Goal: Check status: Check status

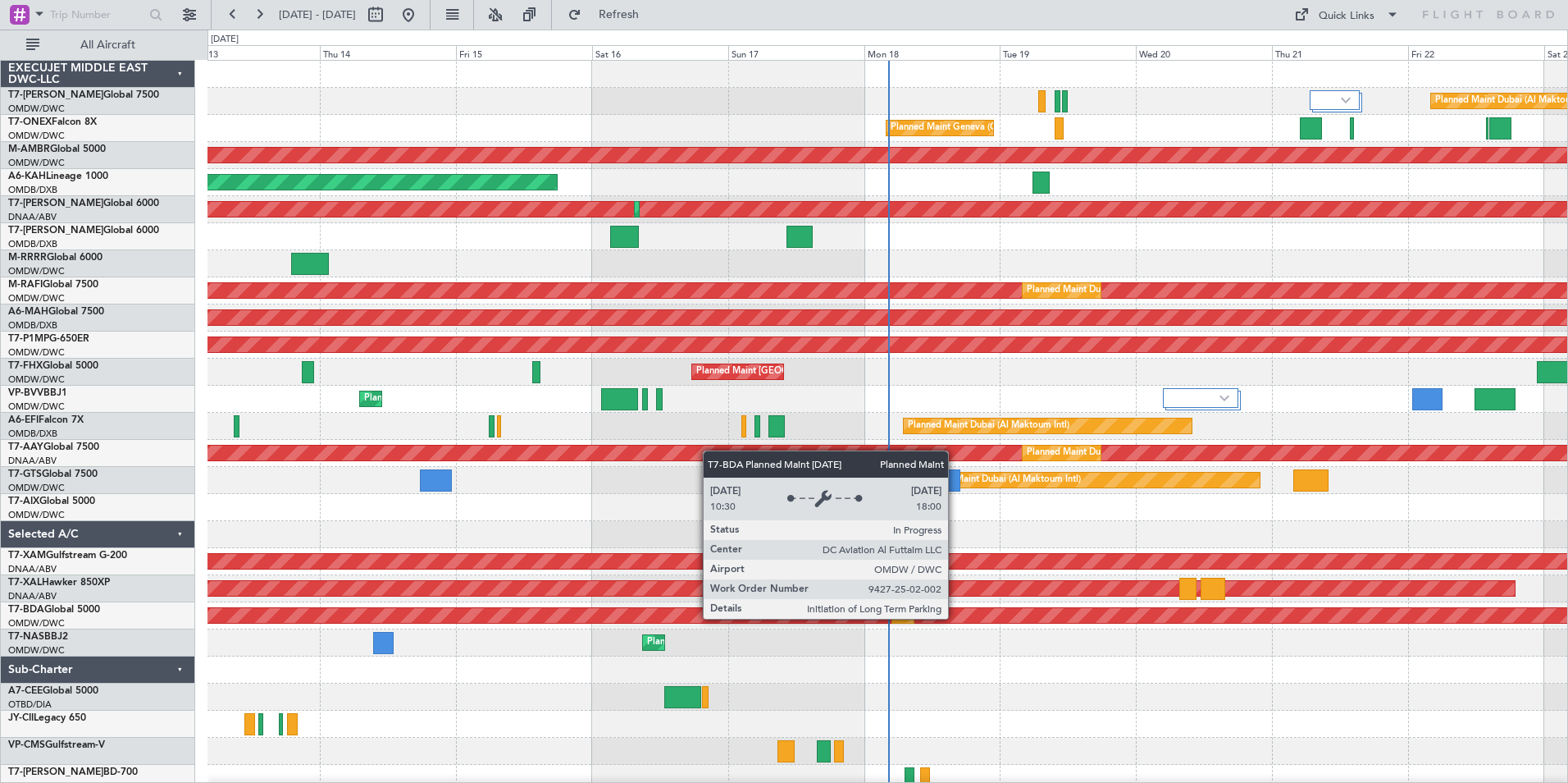
scroll to position [62, 0]
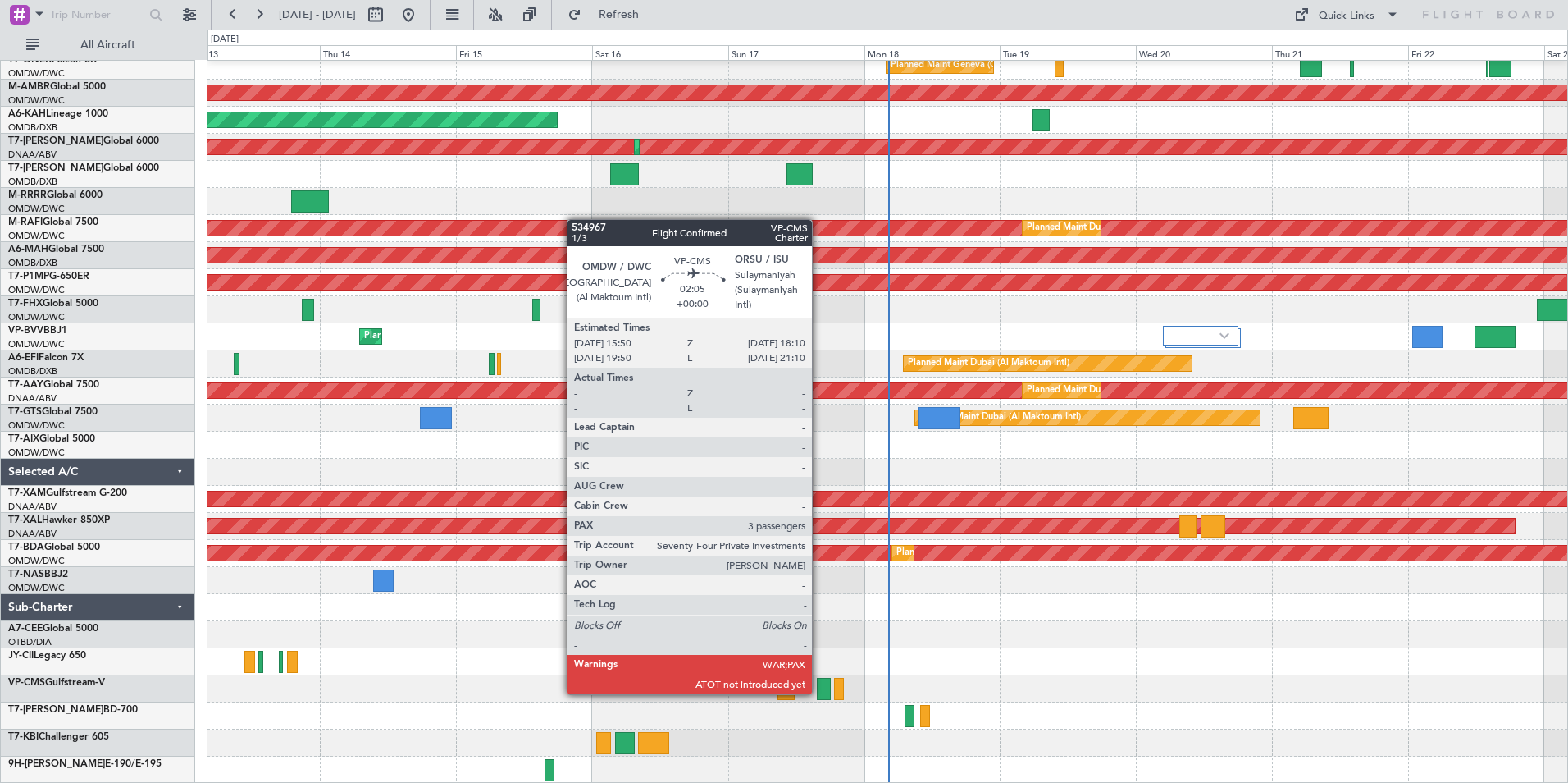
click at [819, 693] on div at bounding box center [824, 689] width 14 height 22
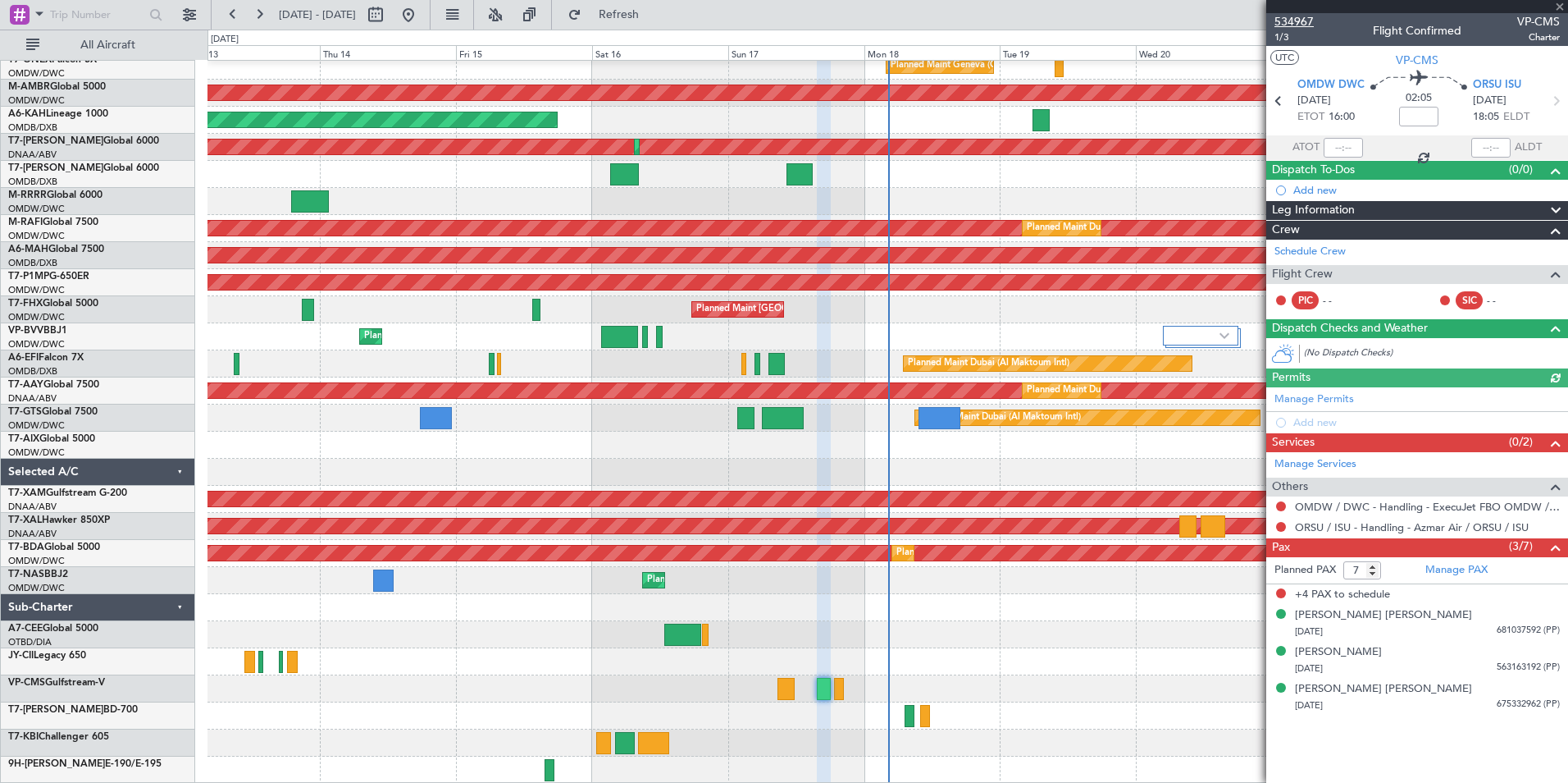
click at [1300, 17] on span "534967" at bounding box center [1293, 22] width 39 height 17
click at [1555, 5] on span at bounding box center [1559, 7] width 17 height 15
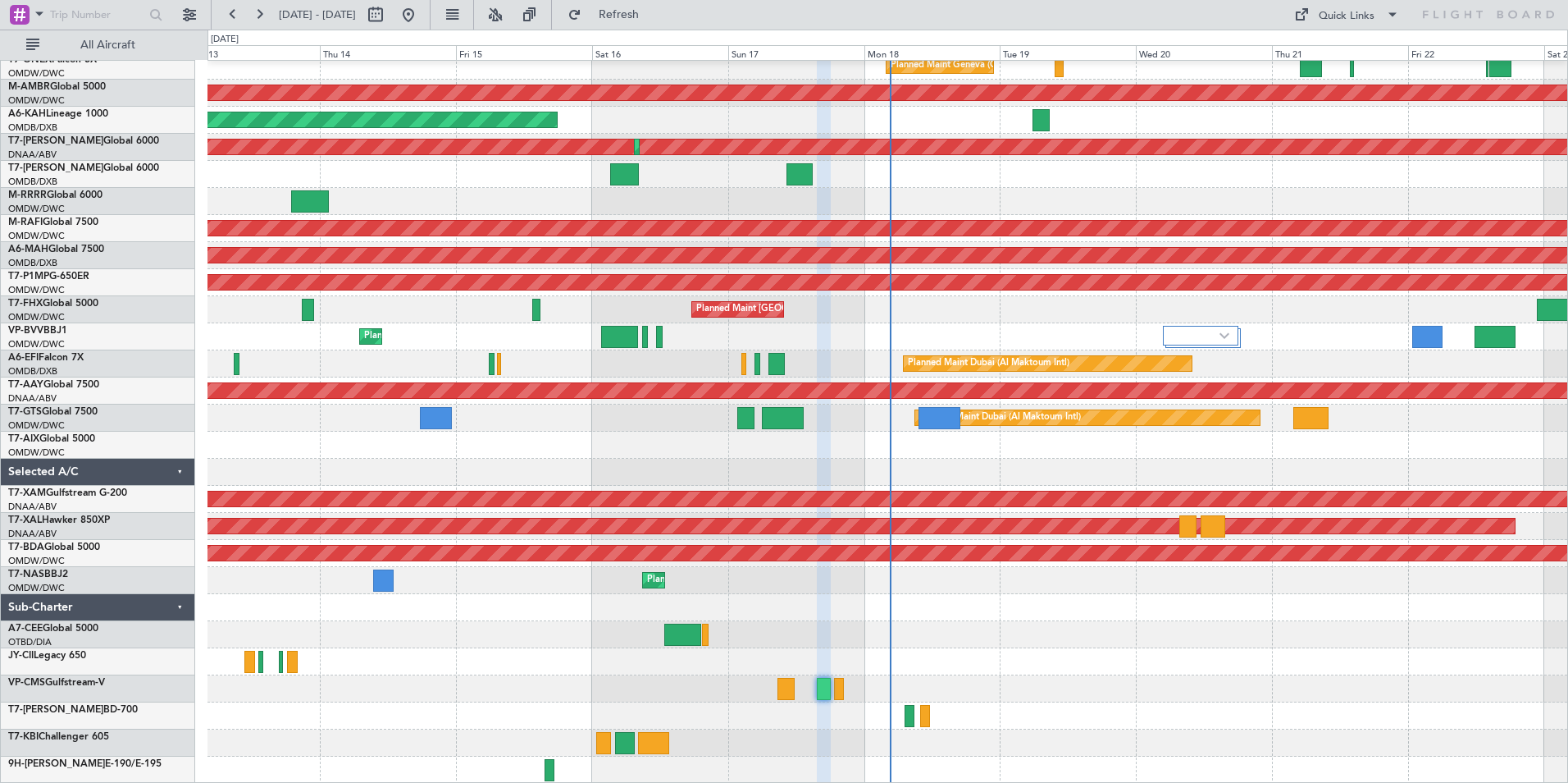
type input "0"
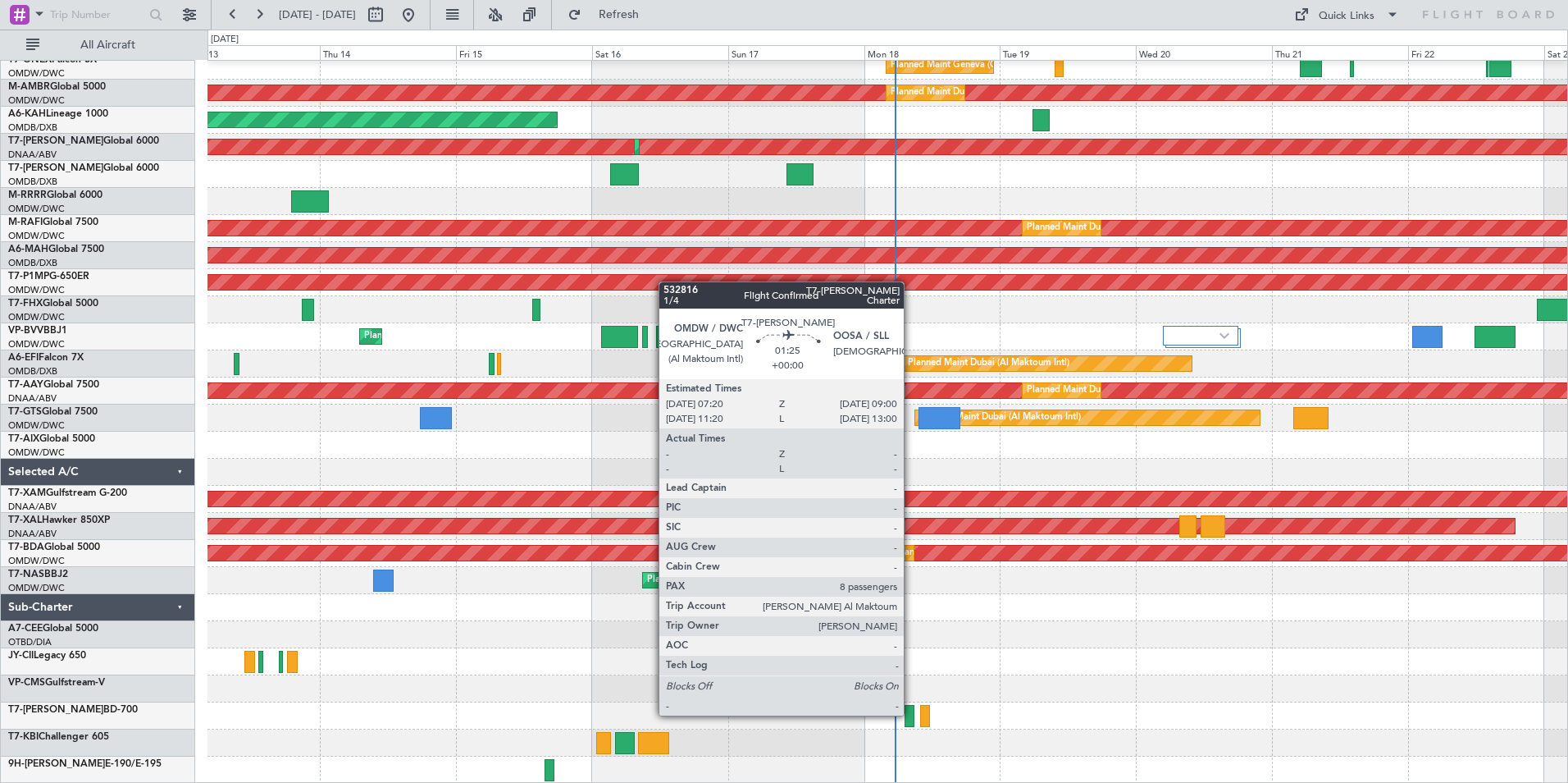
click at [911, 714] on div at bounding box center [909, 716] width 10 height 22
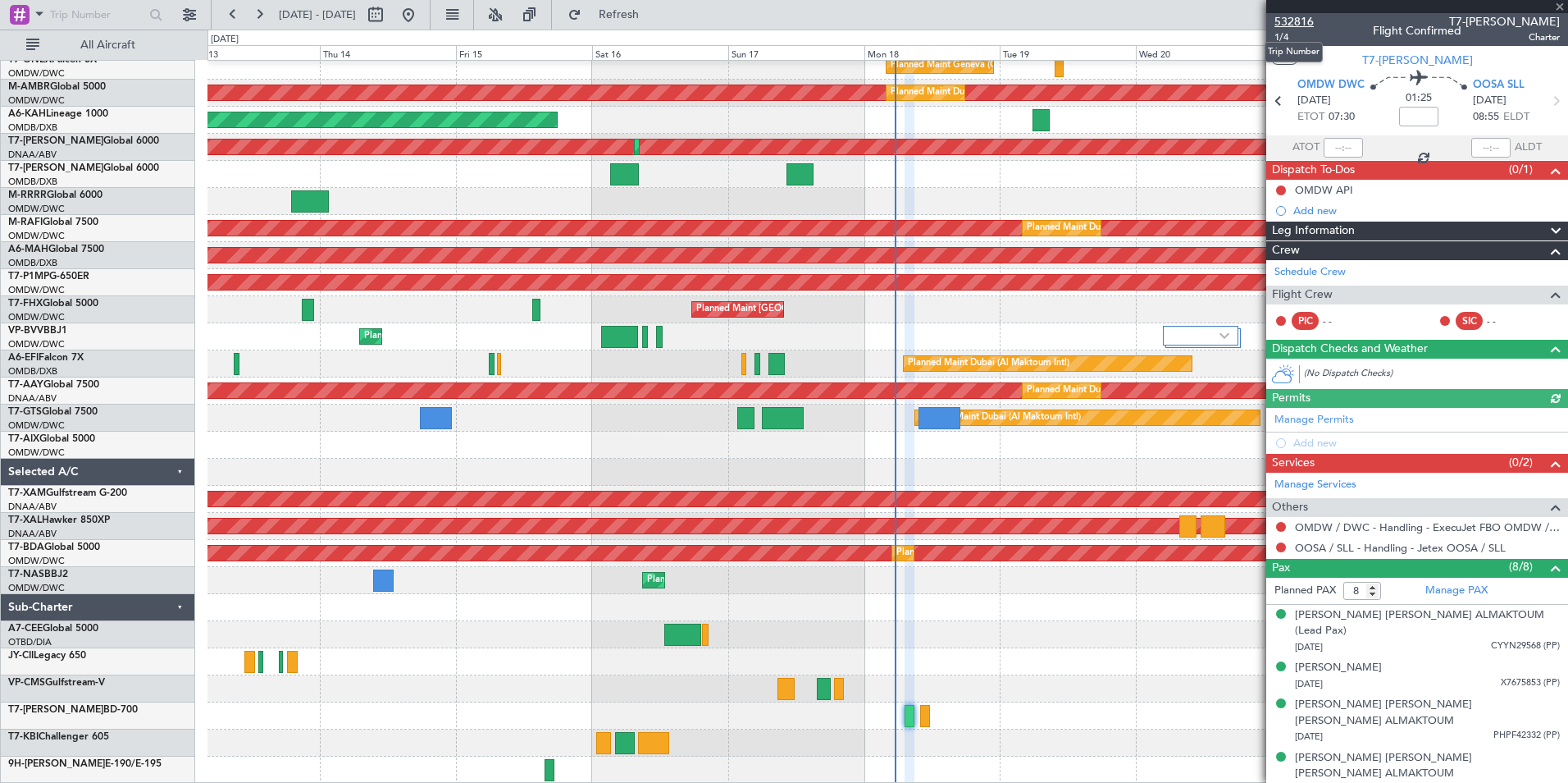
click at [1295, 20] on span "532816" at bounding box center [1293, 22] width 39 height 17
click at [1557, 6] on span at bounding box center [1559, 7] width 17 height 15
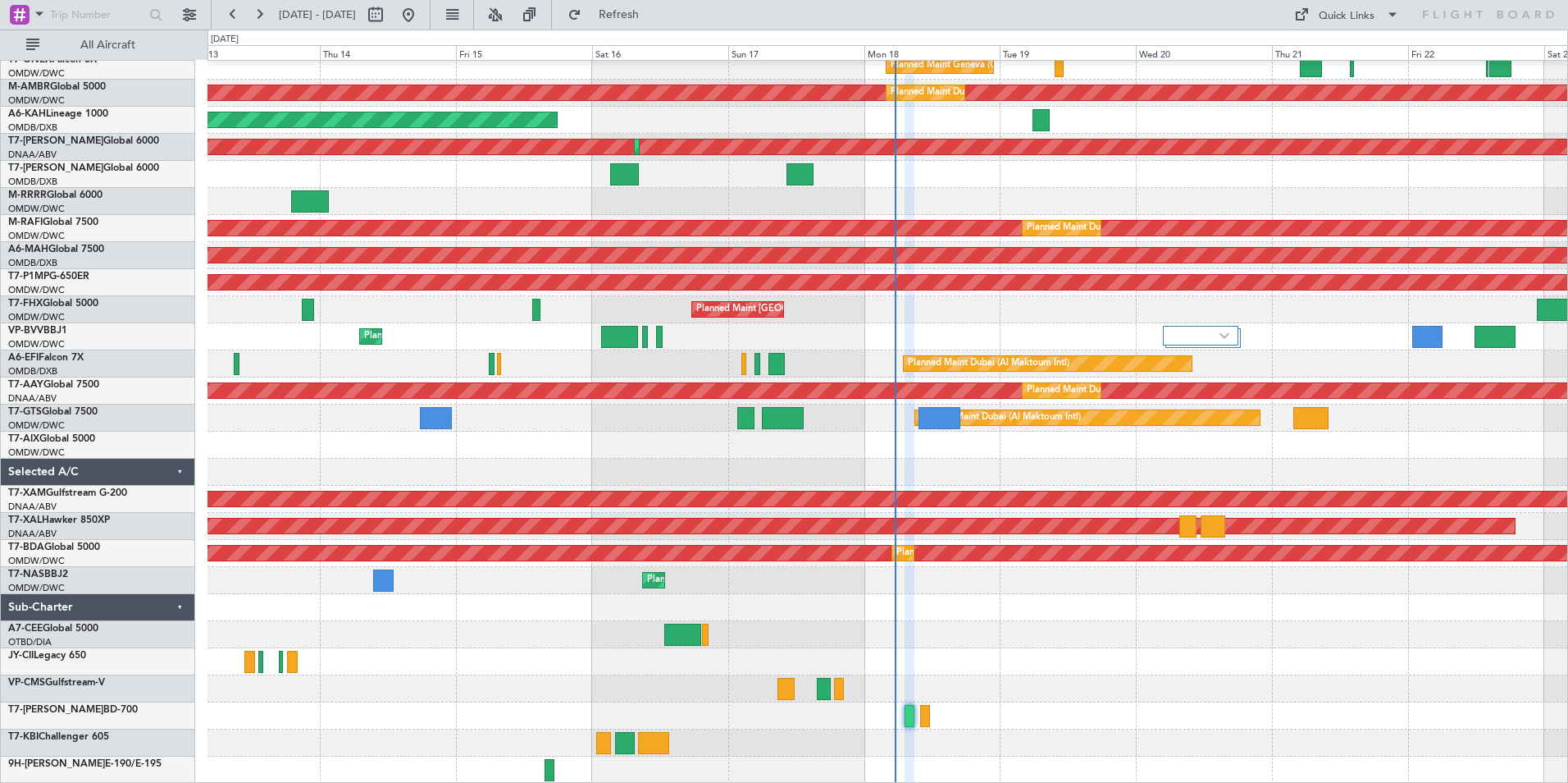
type input "0"
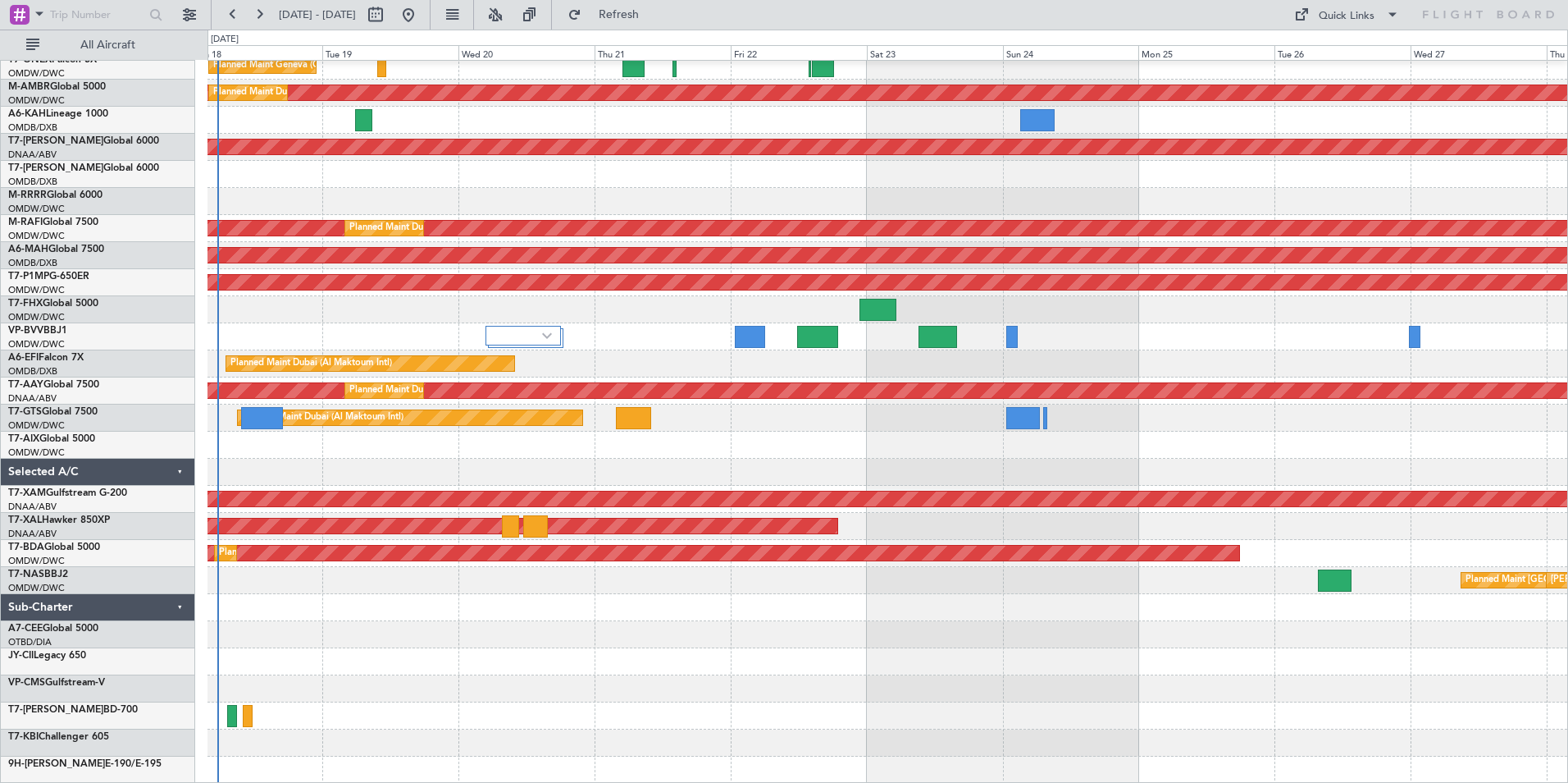
click at [506, 605] on div "Planned Maint Dubai (Al Maktoum Intl) Planned Maint Geneva ([GEOGRAPHIC_DATA]) …" at bounding box center [887, 391] width 1360 height 786
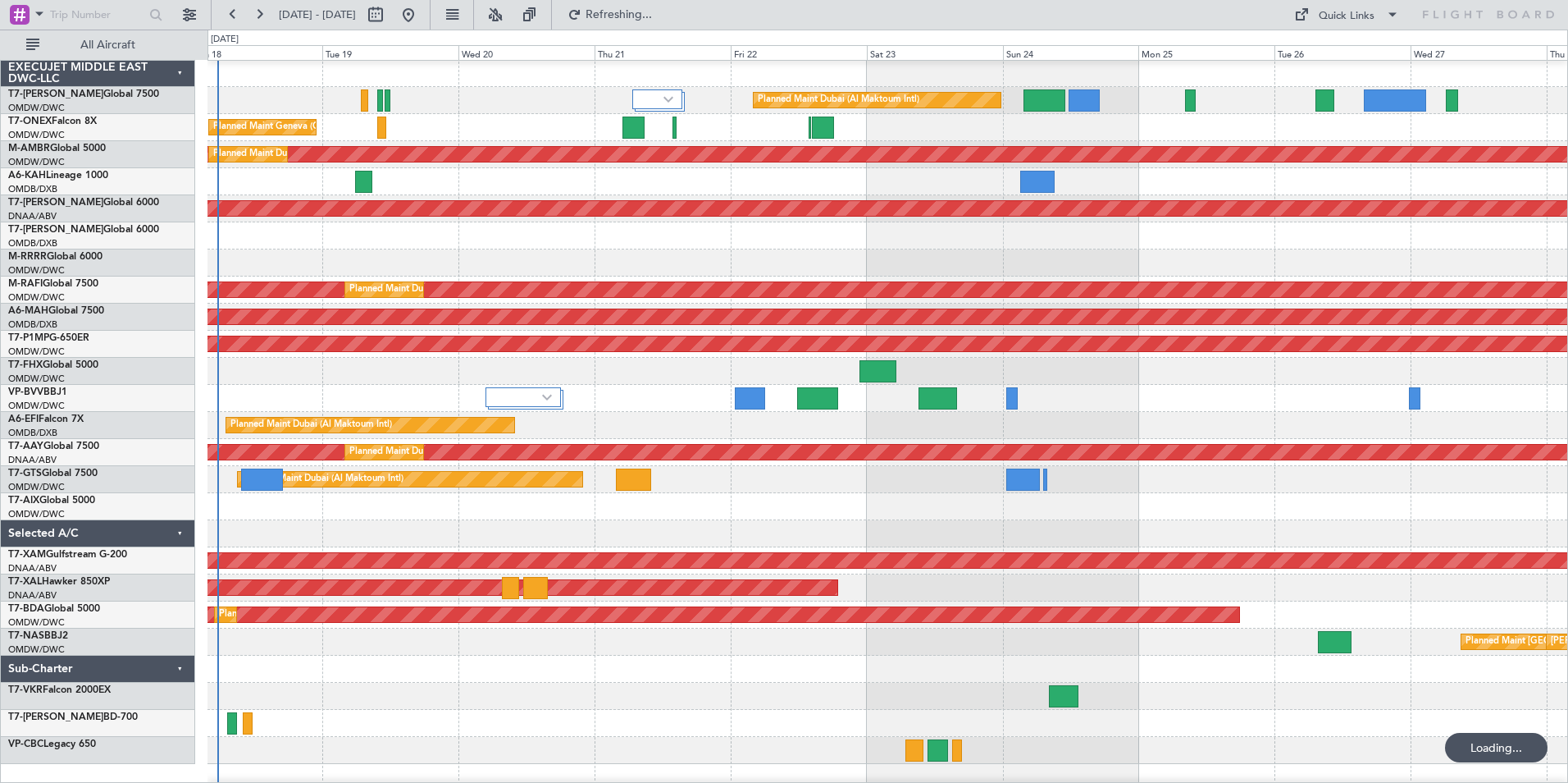
scroll to position [0, 0]
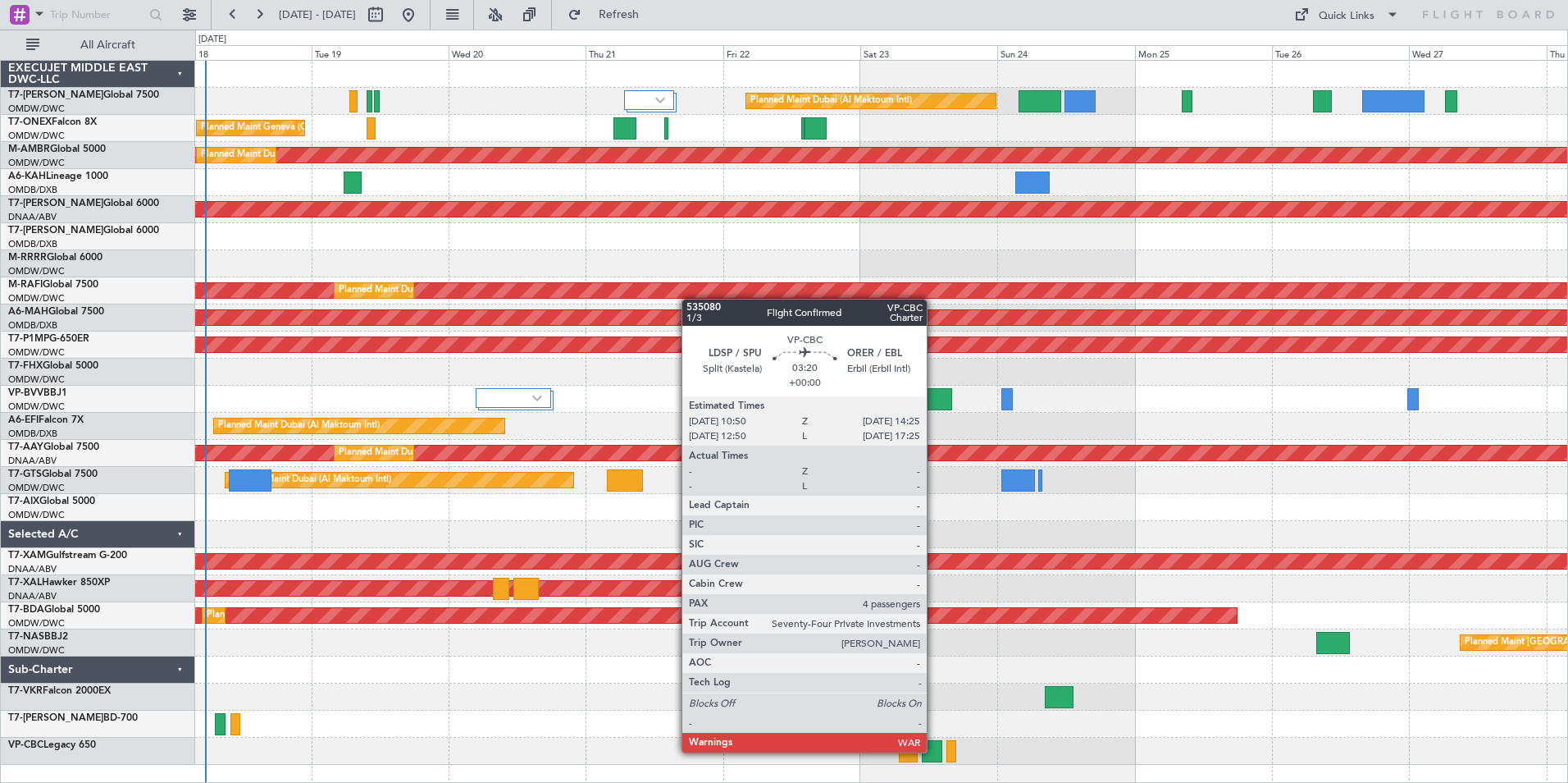
click at [934, 751] on div at bounding box center [931, 751] width 20 height 22
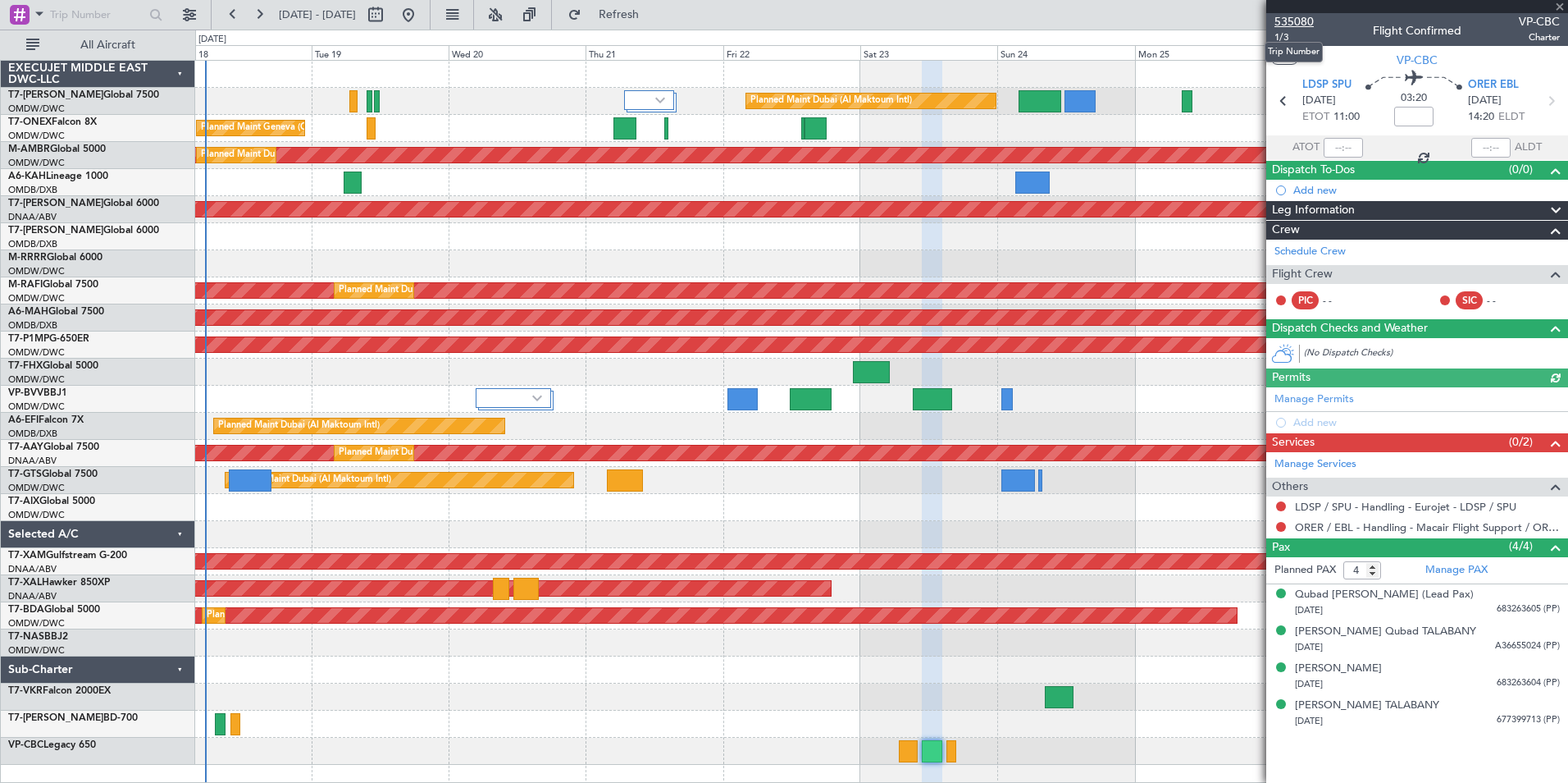
click at [1293, 23] on span "535080" at bounding box center [1293, 22] width 39 height 17
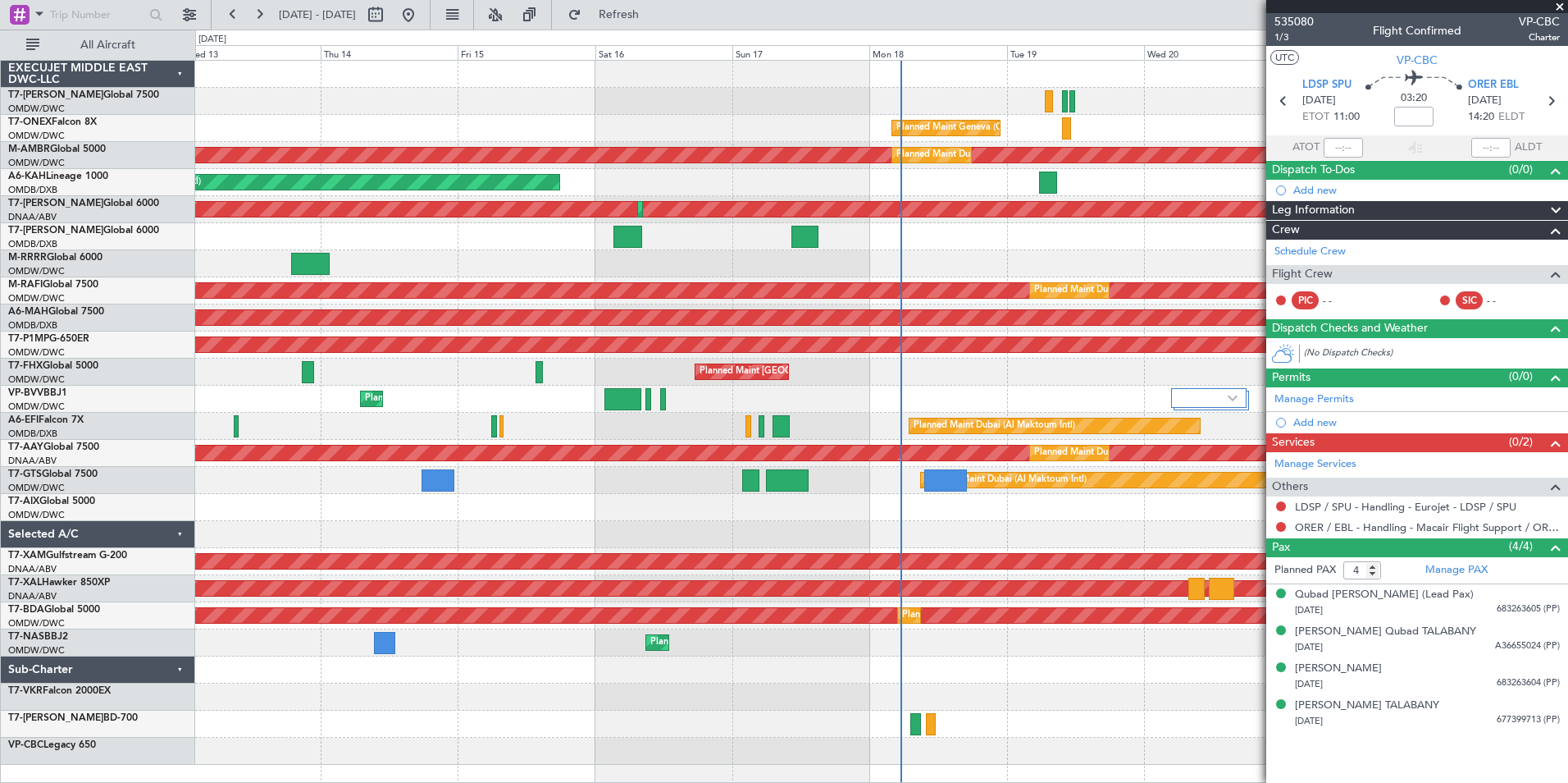
click at [1341, 629] on fb-app "[DATE] - [DATE] Refresh Quick Links All Aircraft Planned Maint [GEOGRAPHIC_DATA…" at bounding box center [784, 397] width 1568 height 771
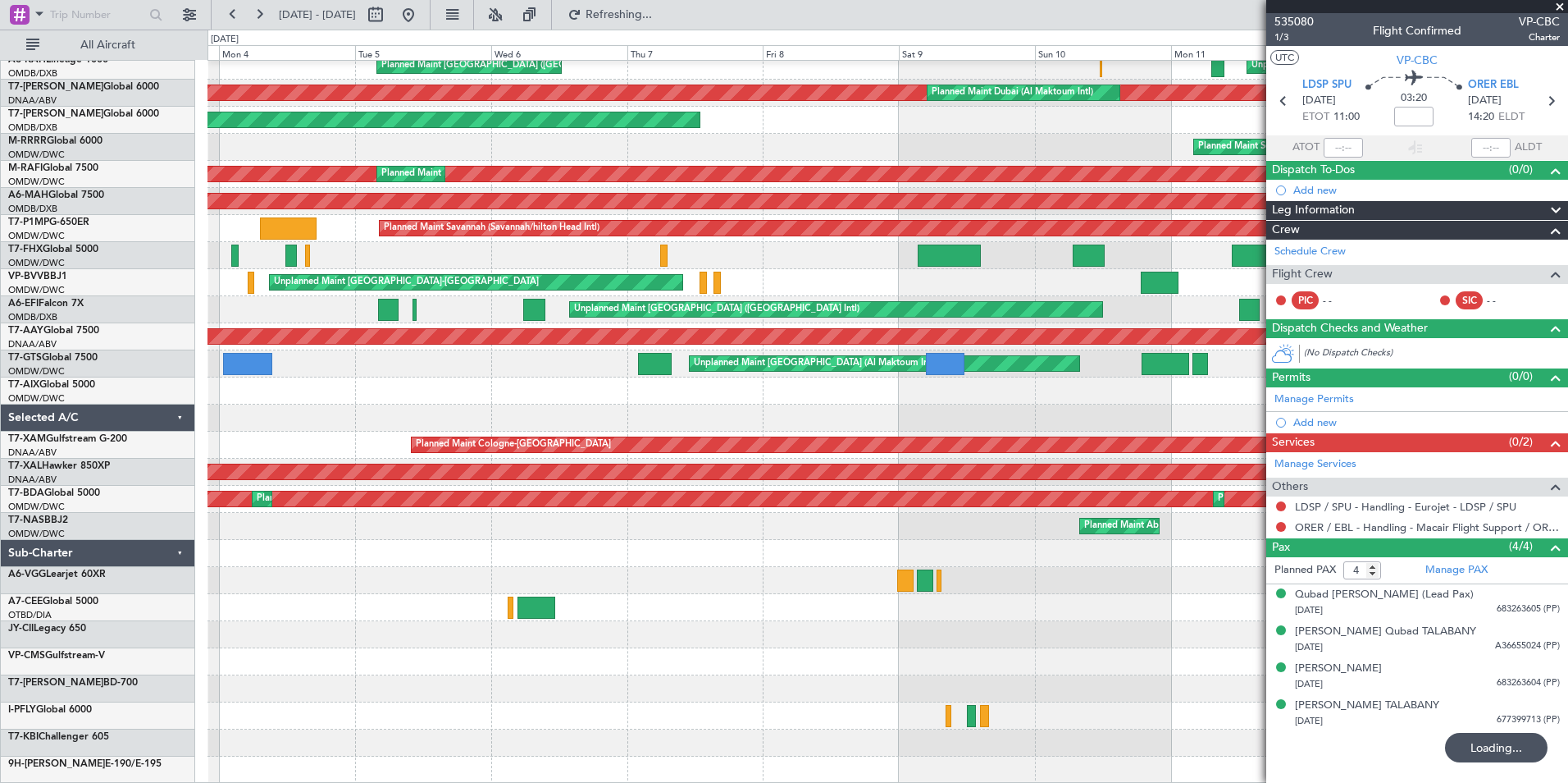
scroll to position [62, 0]
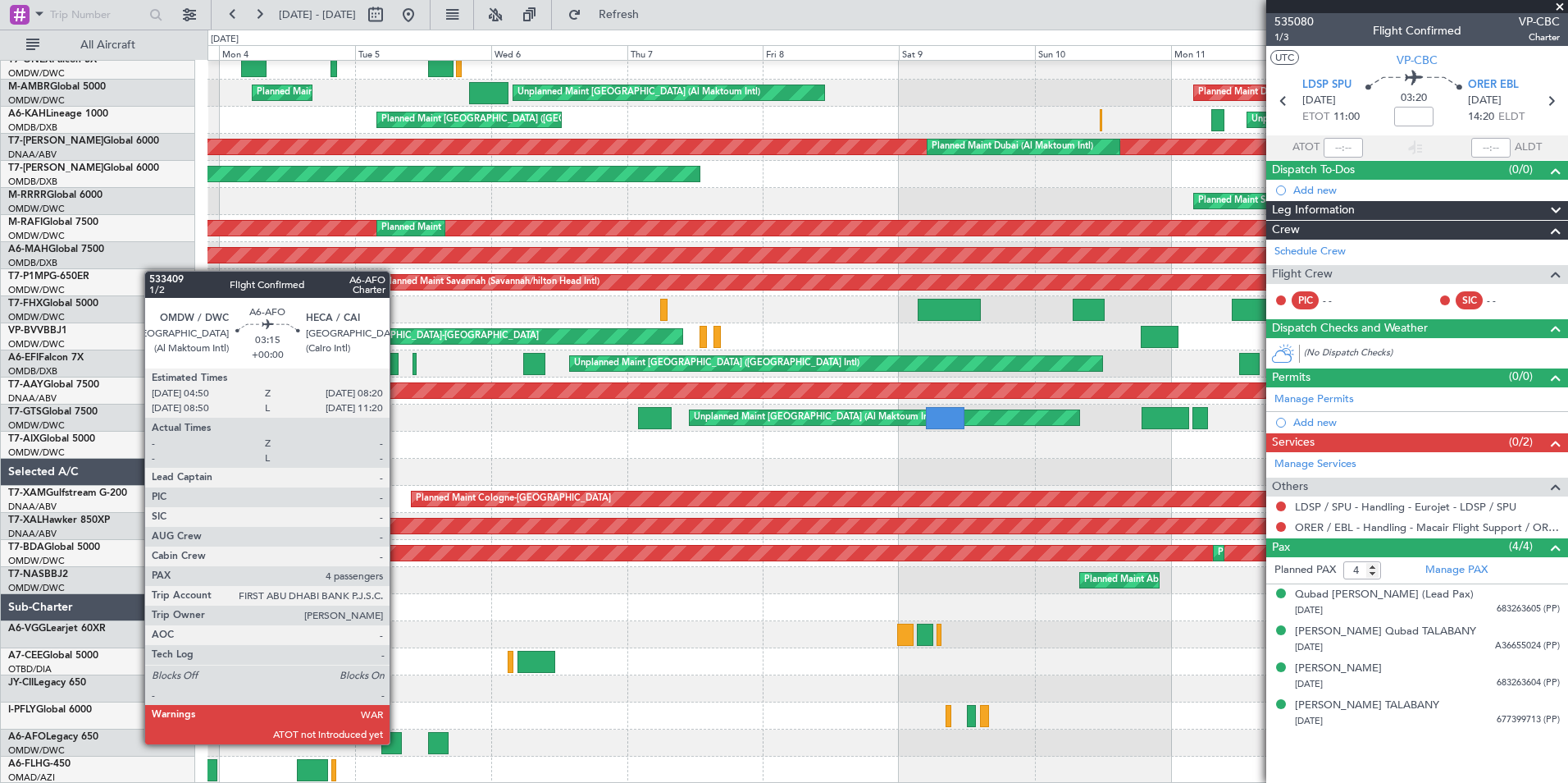
click at [397, 743] on div at bounding box center [391, 743] width 20 height 22
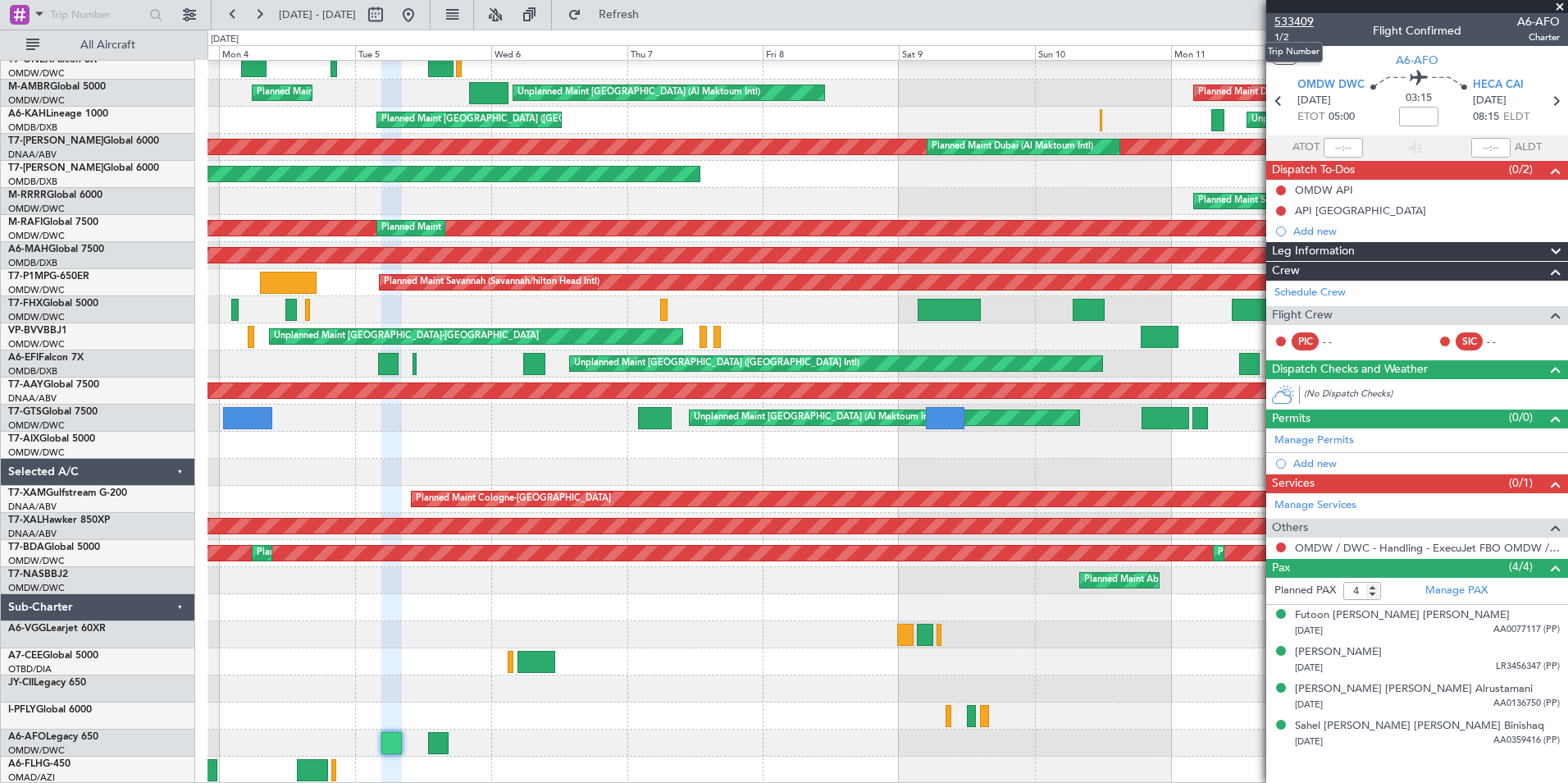
click at [1287, 23] on span "533409" at bounding box center [1293, 22] width 39 height 17
